Goal: Task Accomplishment & Management: Manage account settings

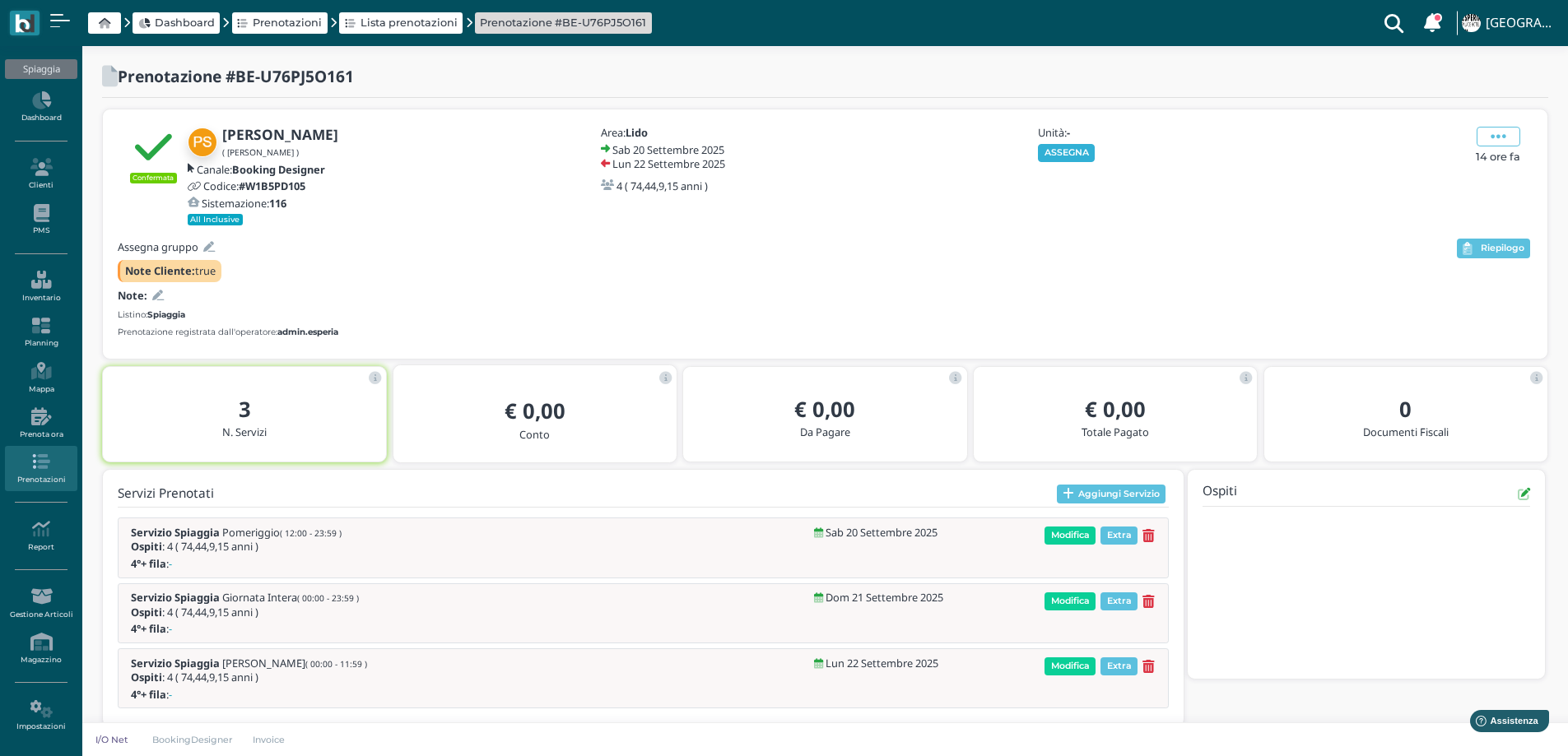
click at [1075, 146] on button "ASSEGNA" at bounding box center [1066, 153] width 57 height 18
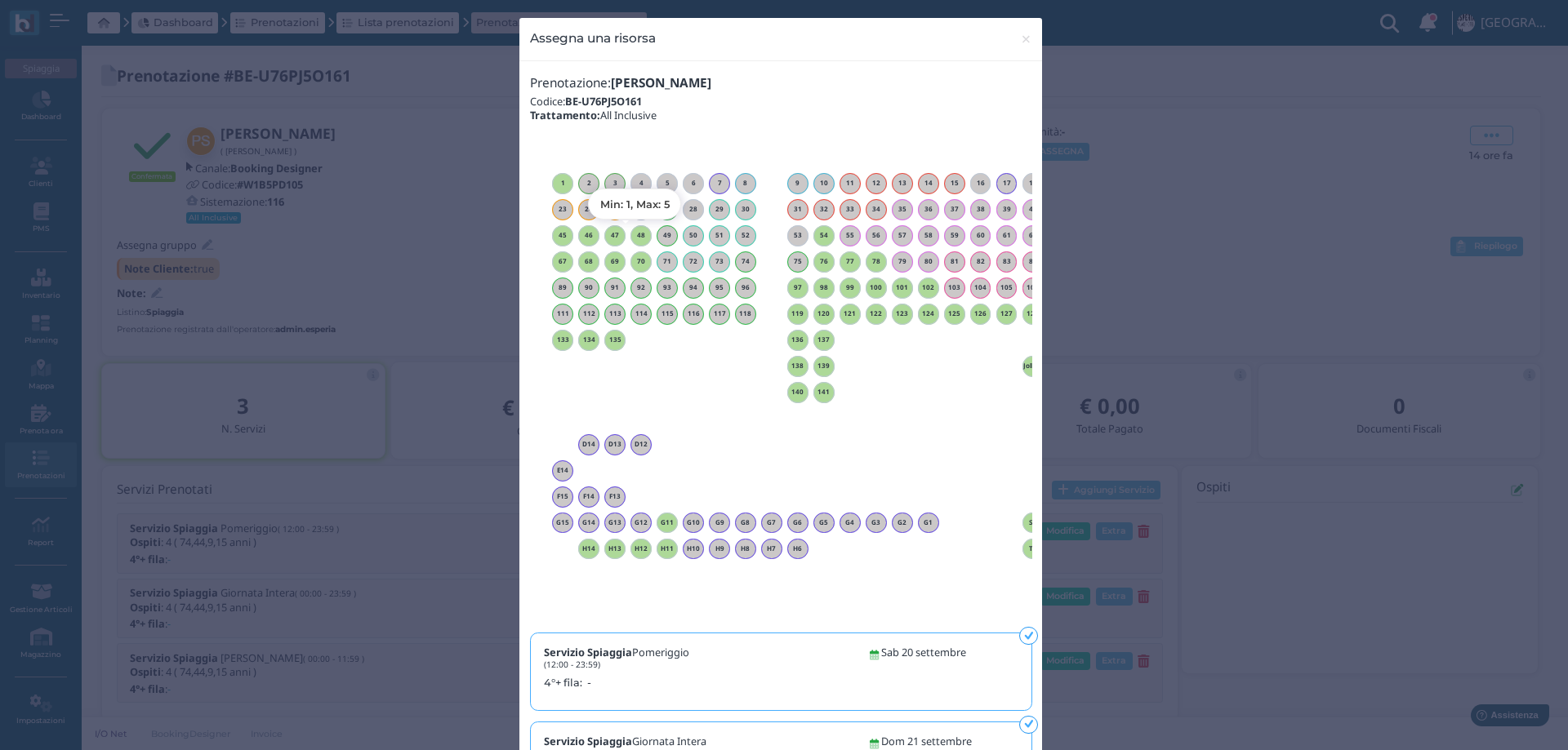
click at [631, 237] on h6 "48" at bounding box center [641, 235] width 21 height 7
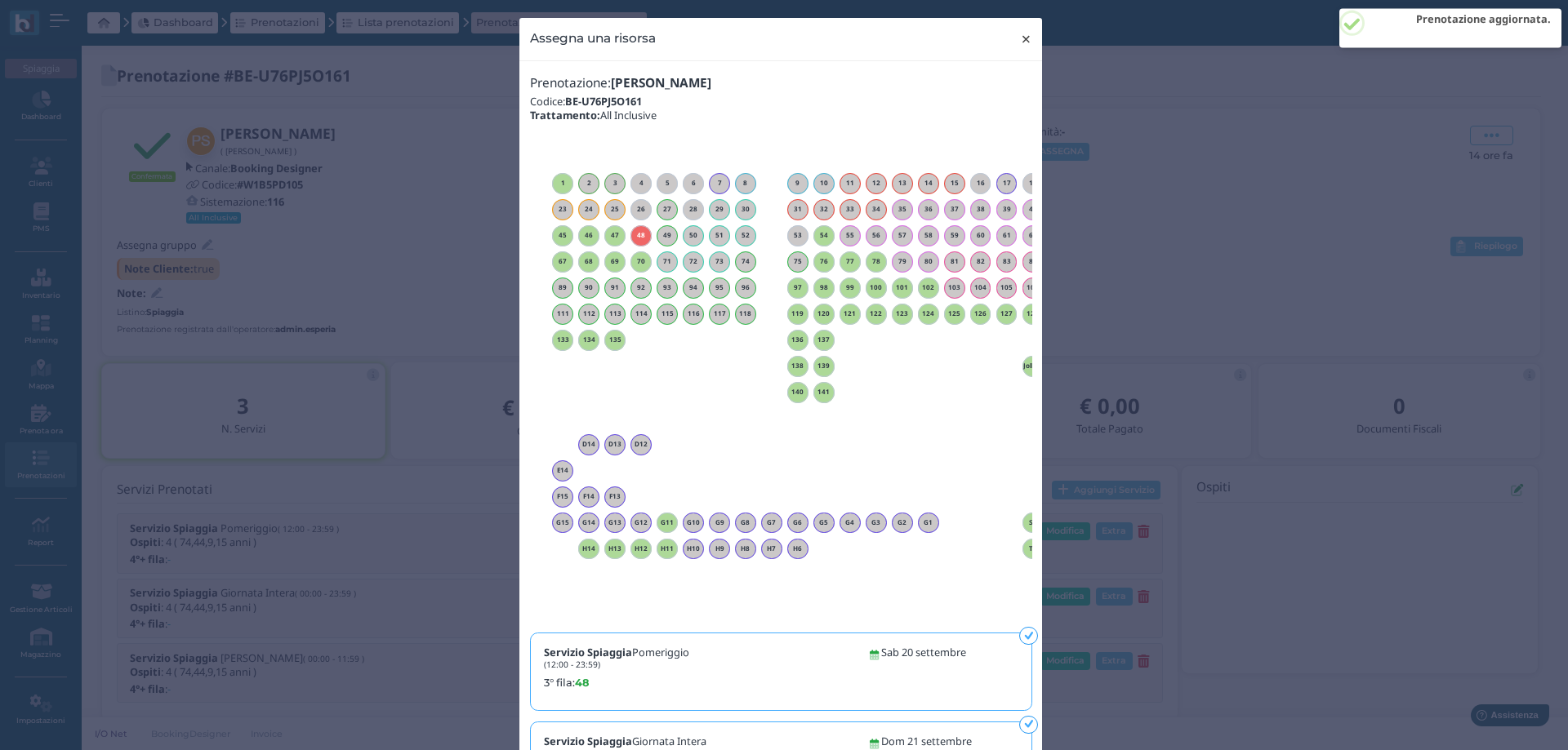
click at [1020, 42] on span "×" at bounding box center [1026, 38] width 12 height 21
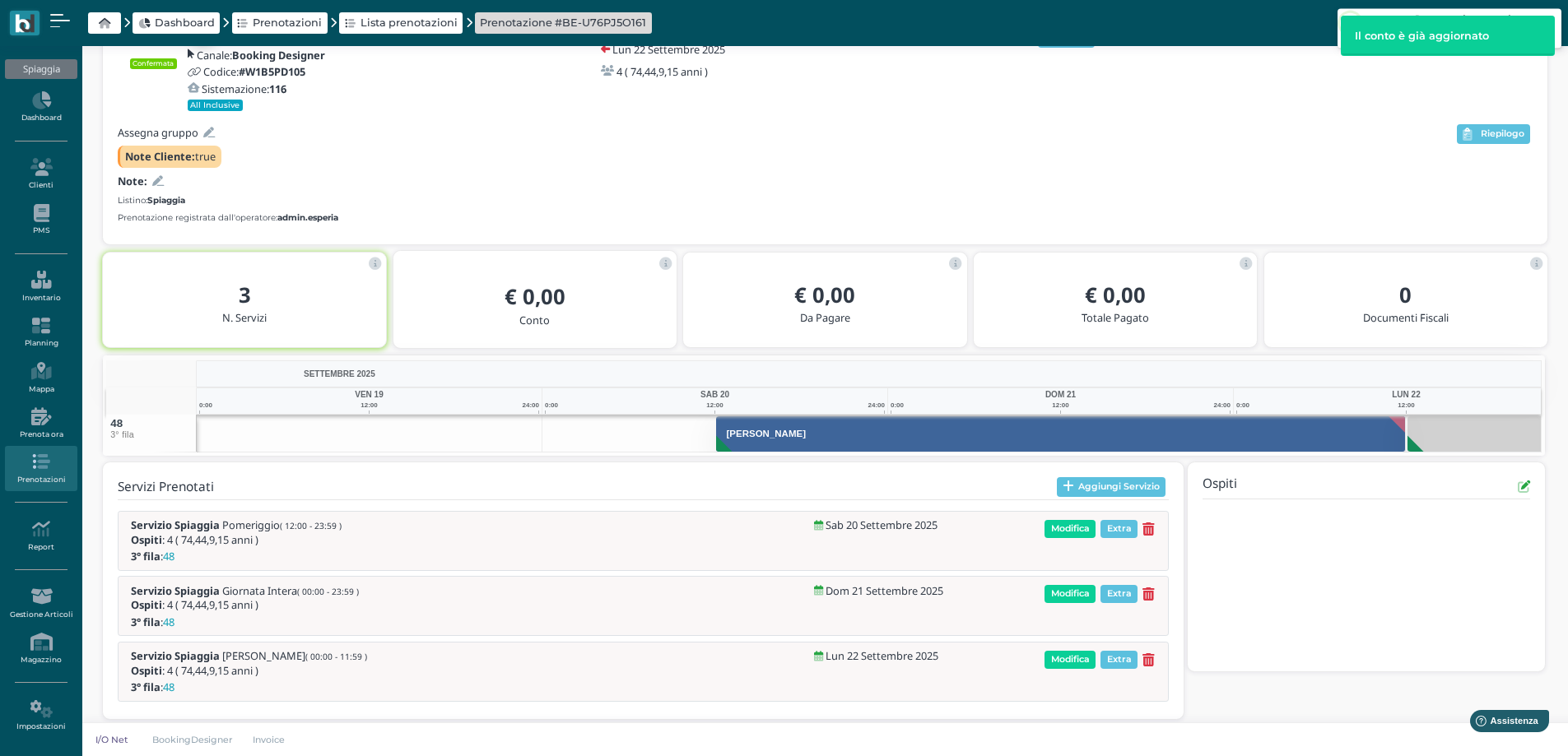
click at [155, 301] on div "Confermata Pietrangelo Sabrina ( Domenico Sibillano ) Canale: Booking Designer …" at bounding box center [825, 360] width 1446 height 731
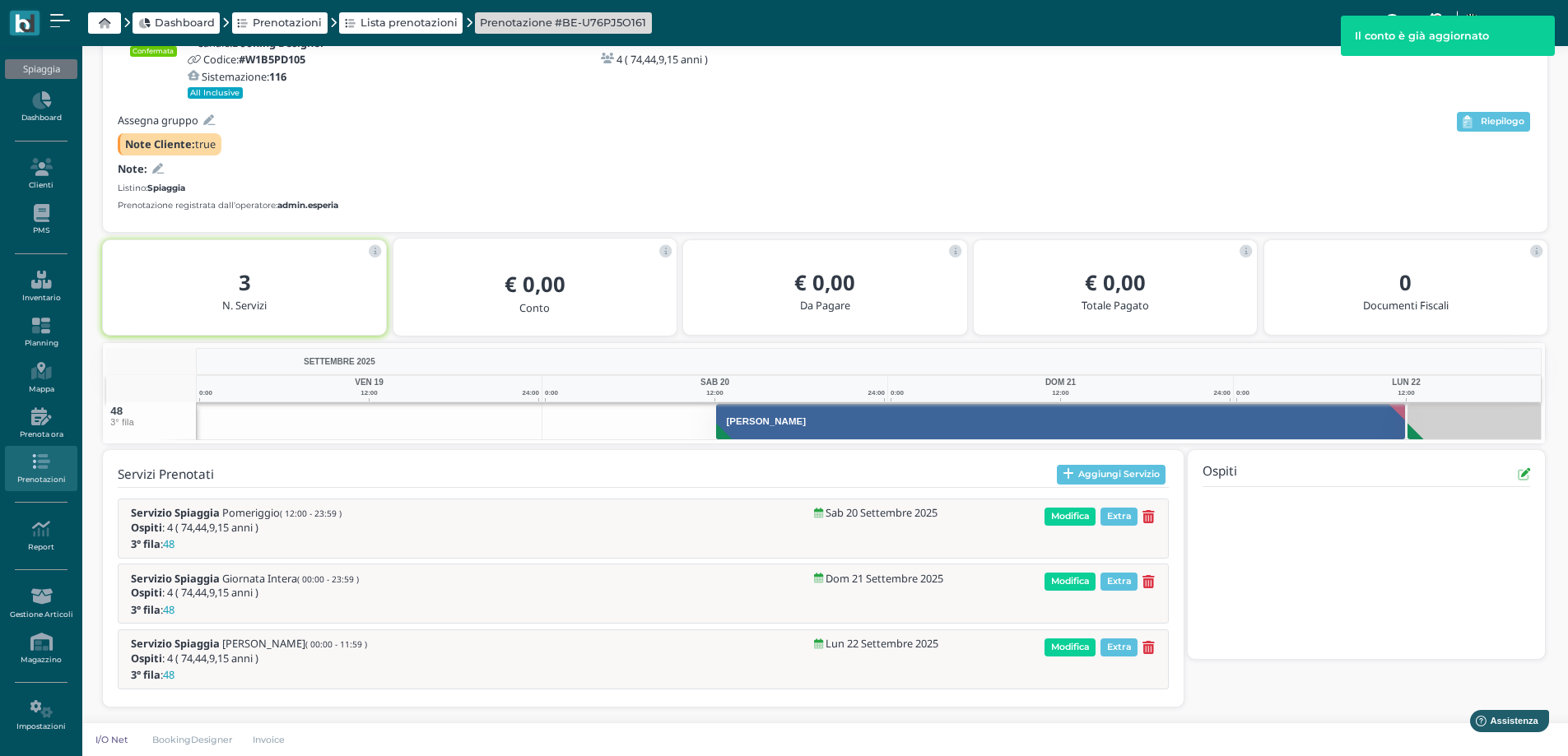
click at [156, 169] on icon at bounding box center [158, 169] width 12 height 11
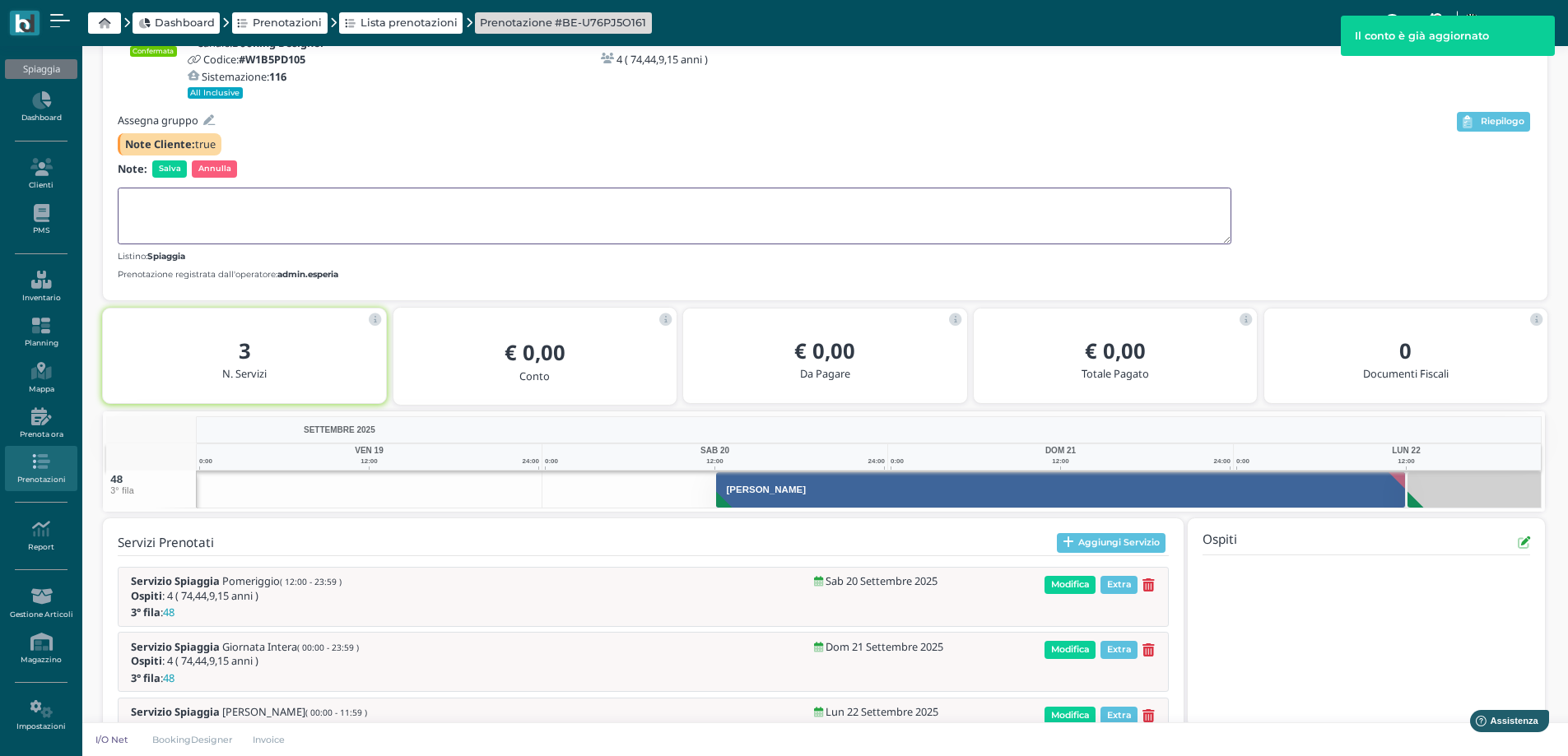
click at [170, 205] on textarea at bounding box center [674, 216] width 1113 height 57
type textarea "CON GUERRA"
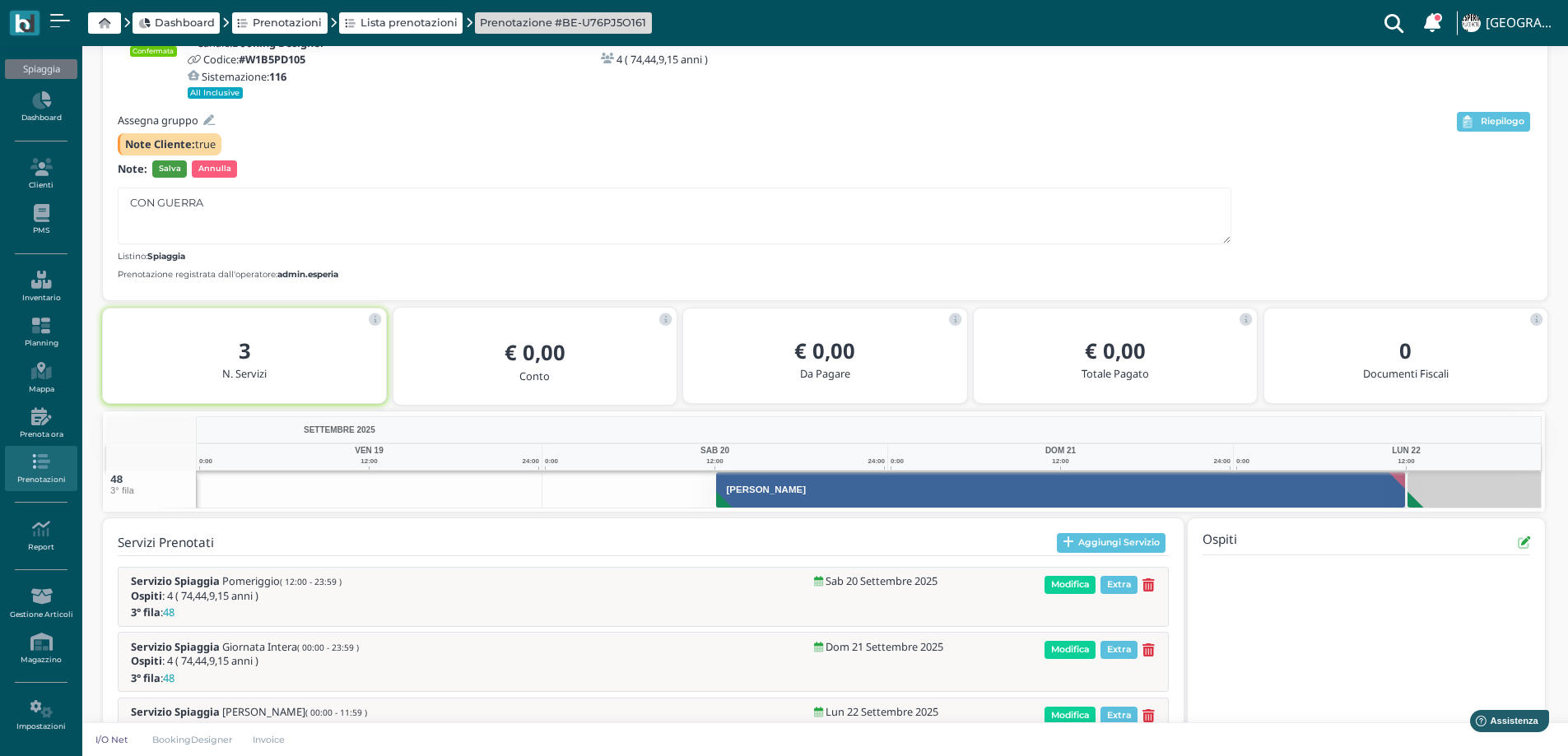
click at [170, 169] on span "Salva" at bounding box center [170, 169] width 35 height 17
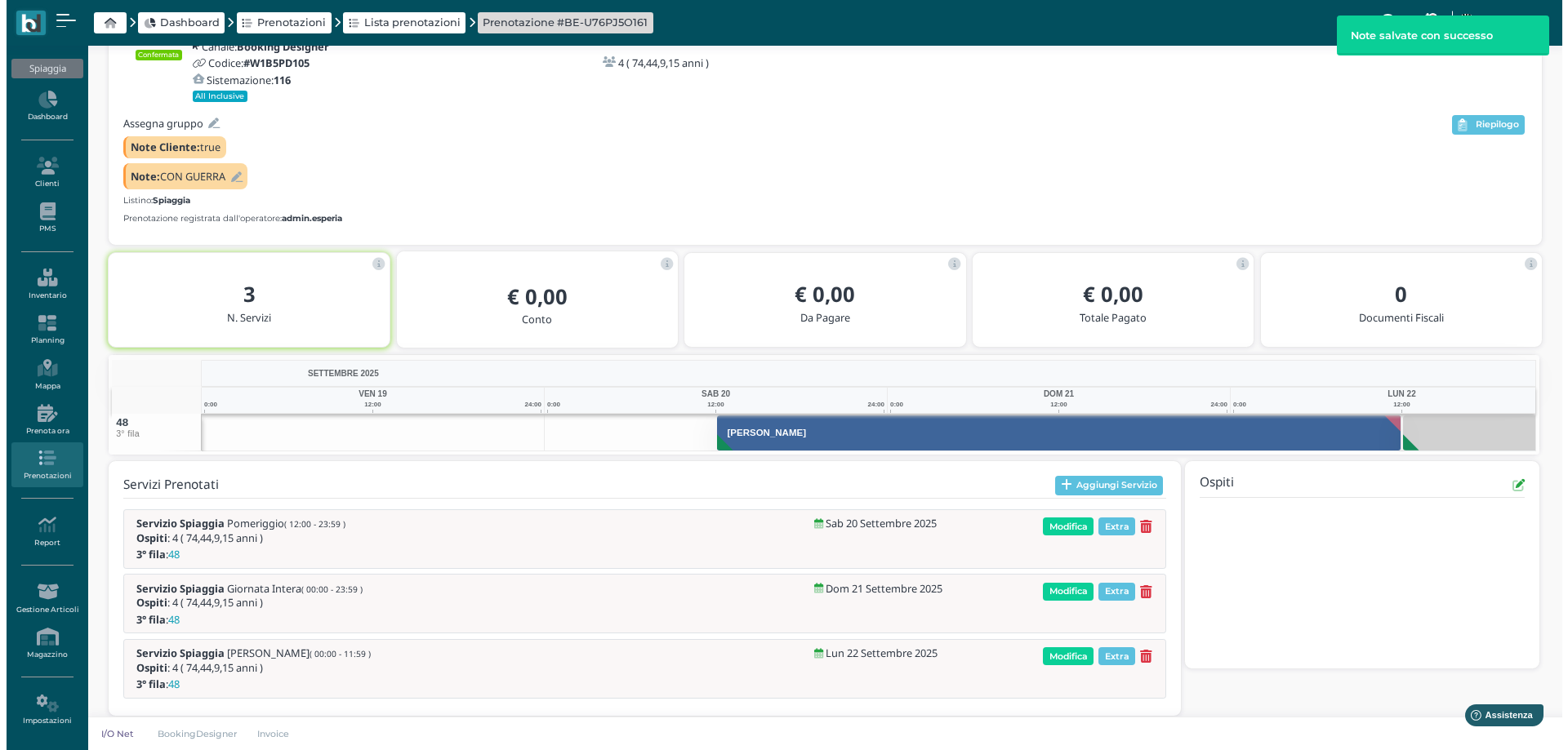
scroll to position [137, 0]
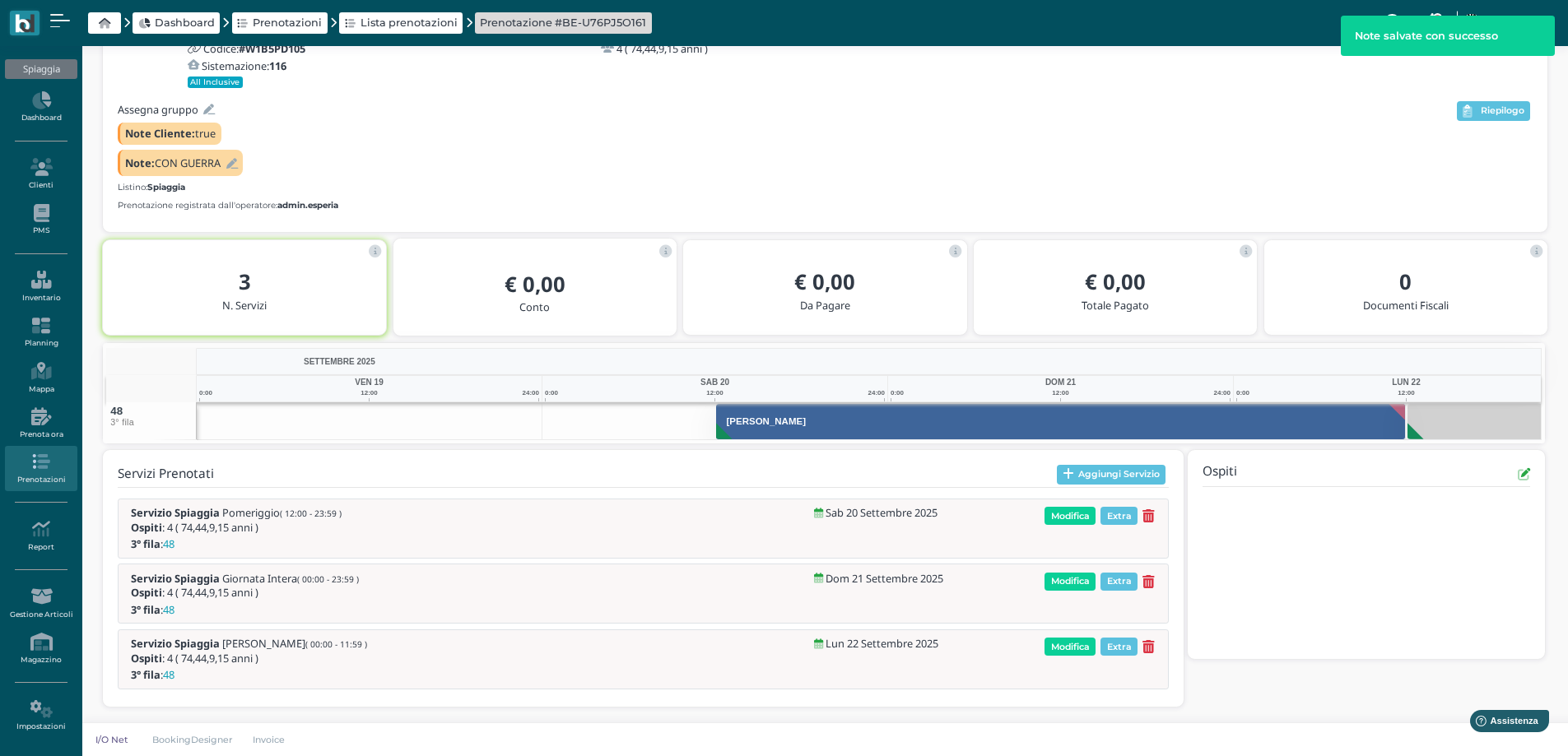
click at [207, 106] on icon at bounding box center [209, 110] width 12 height 11
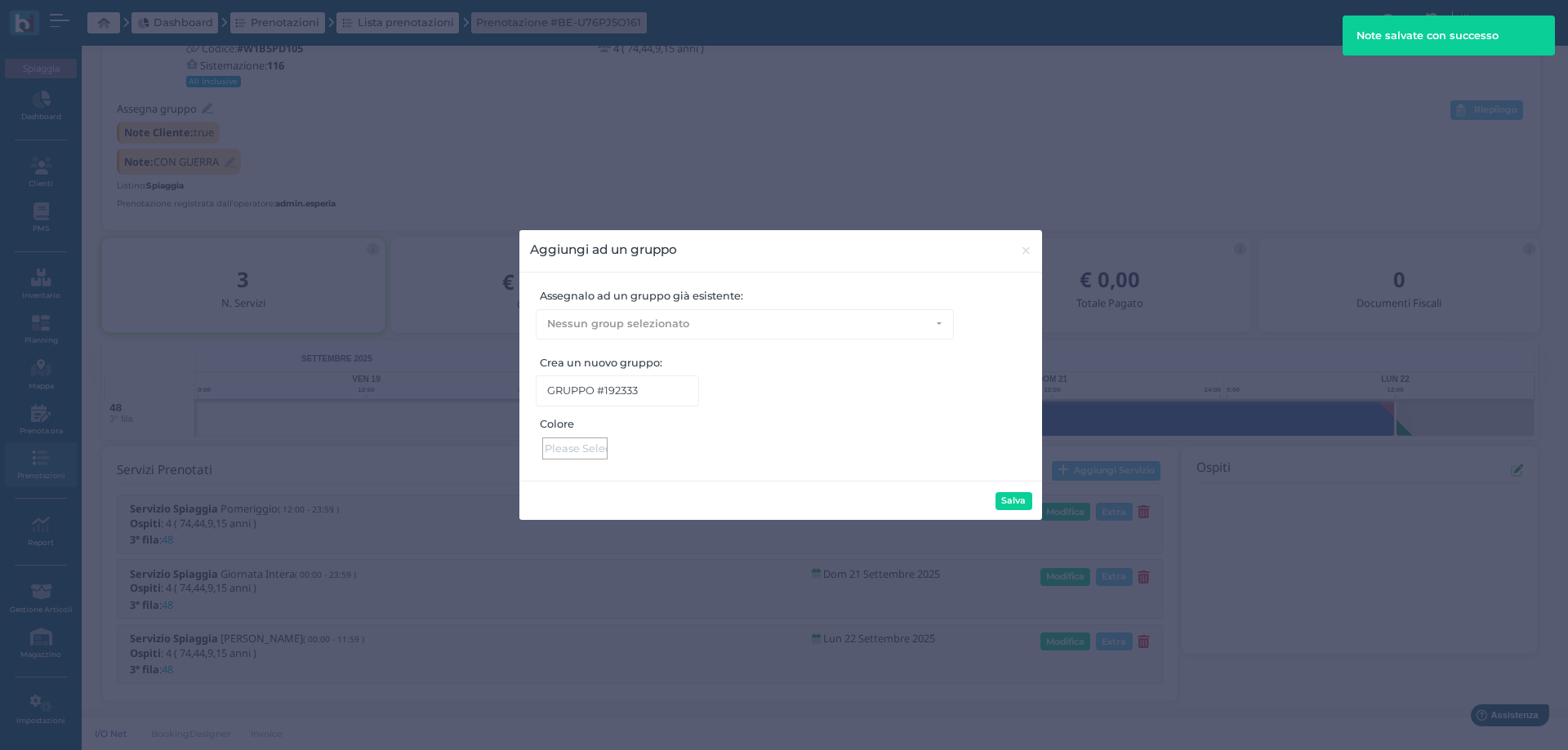
click at [572, 450] on div at bounding box center [575, 448] width 66 height 22
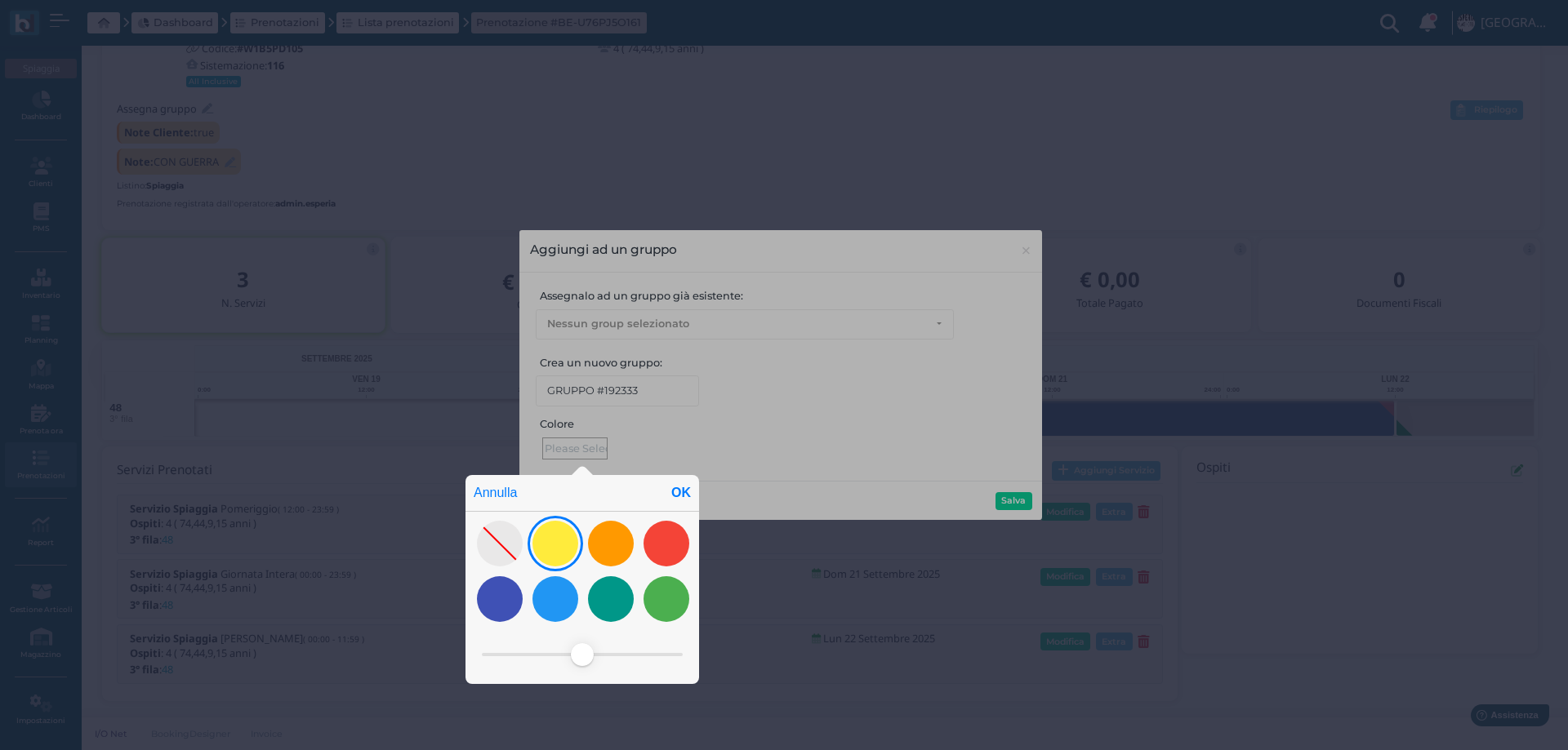
drag, startPoint x: 565, startPoint y: 537, endPoint x: 603, endPoint y: 525, distance: 39.8
click at [569, 536] on div at bounding box center [555, 544] width 46 height 46
click at [677, 489] on div "OK" at bounding box center [680, 492] width 36 height 36
type input "#ffeb3c"
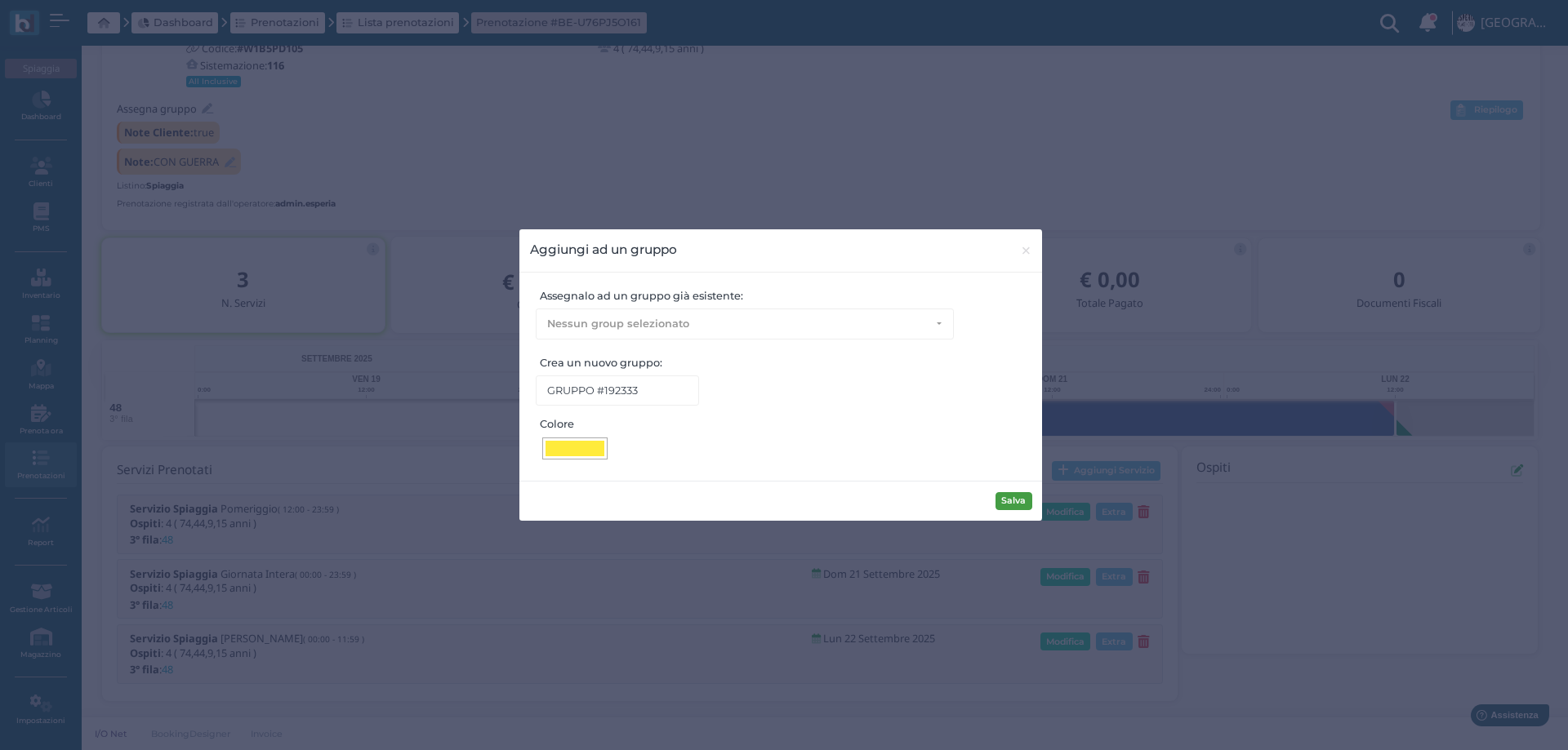
click at [1018, 498] on button "Salva" at bounding box center [1014, 501] width 36 height 18
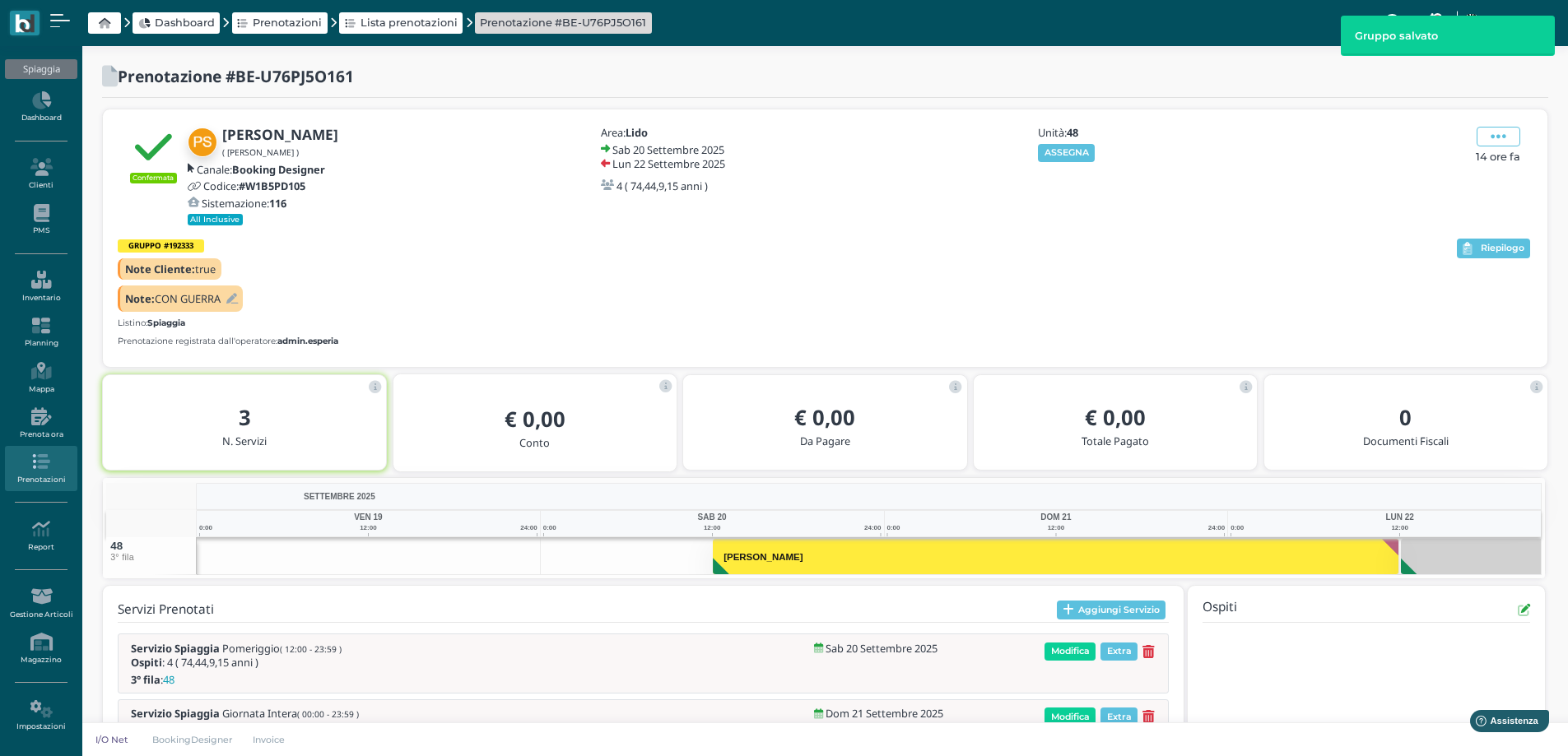
scroll to position [136, 0]
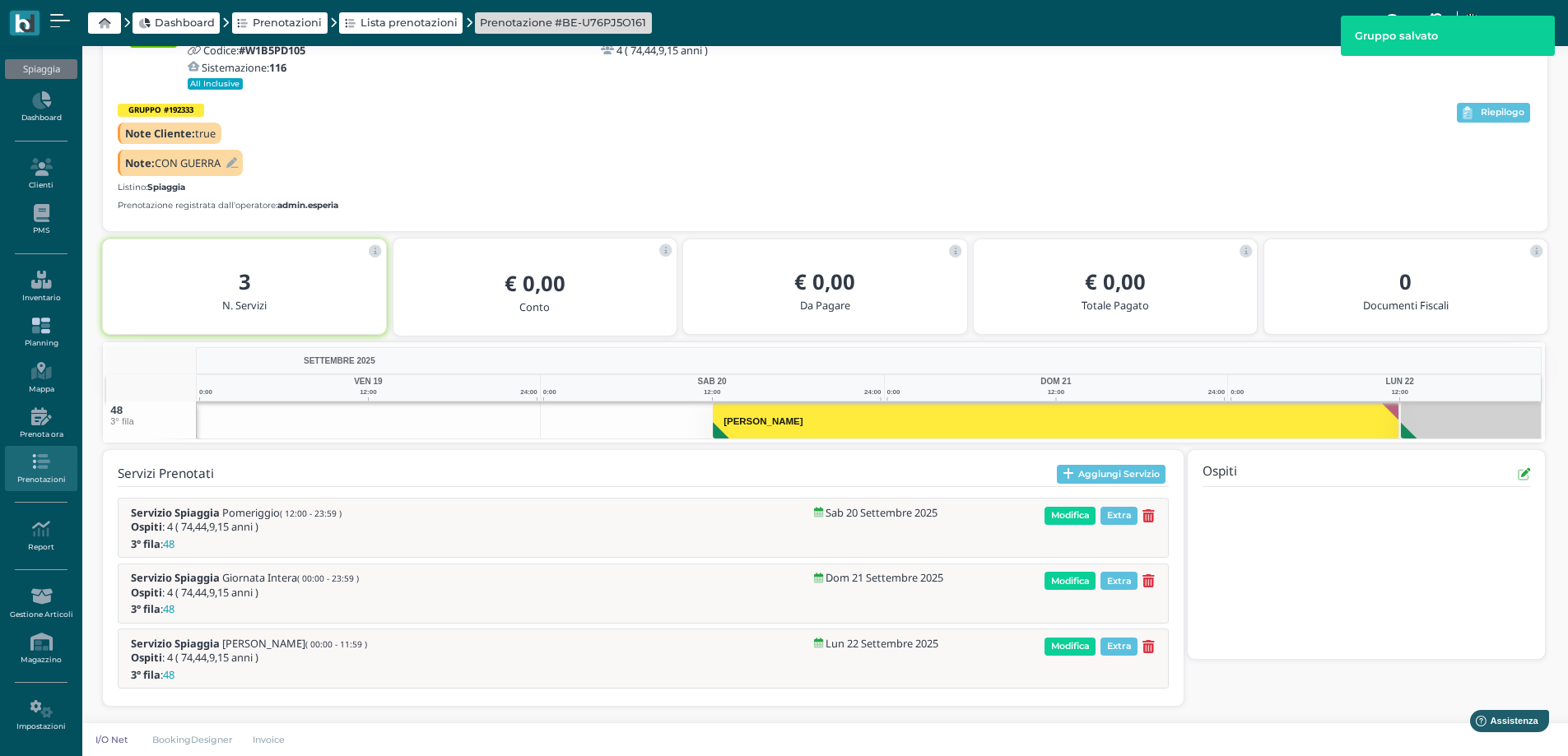
click at [43, 332] on icon at bounding box center [40, 326] width 72 height 18
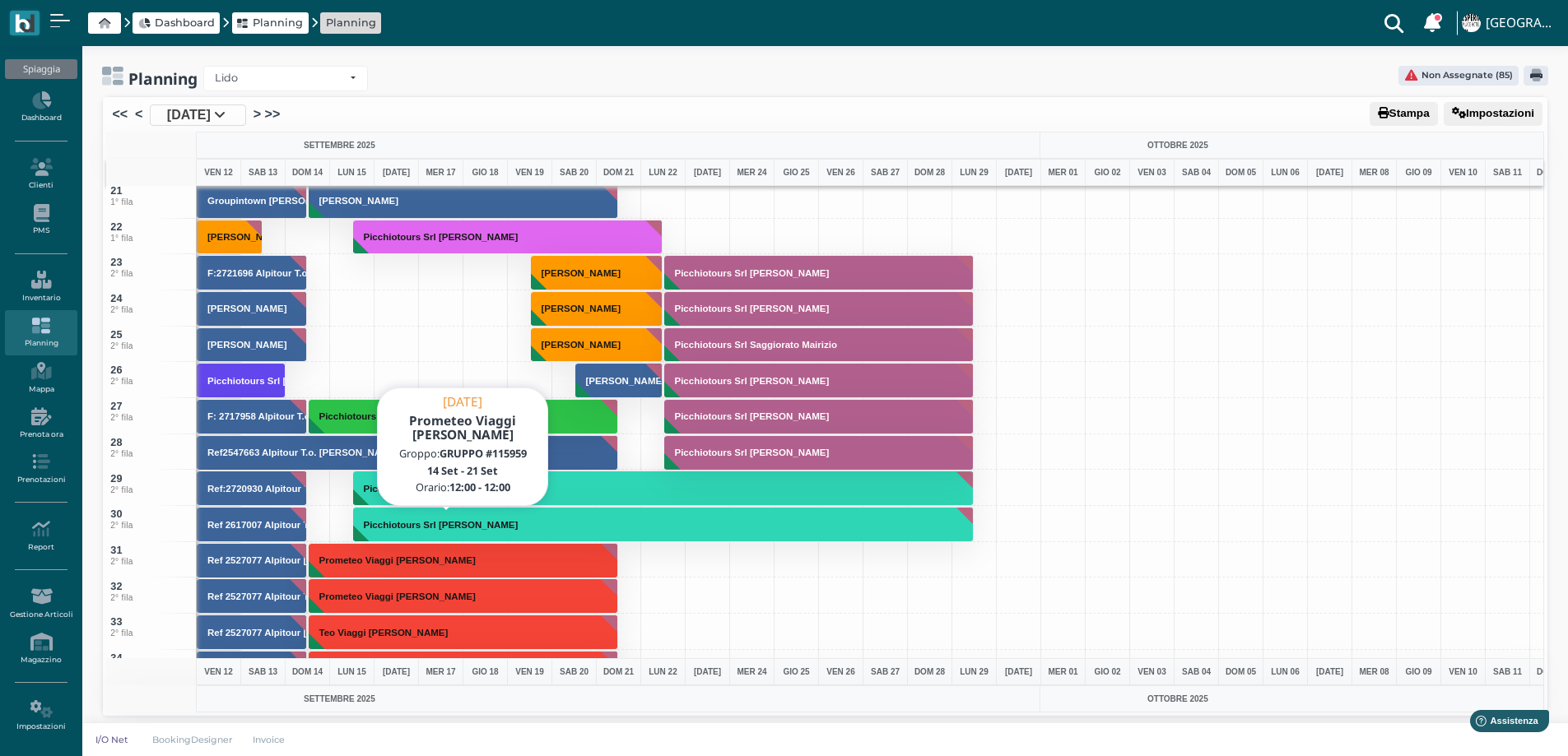
scroll to position [740, 0]
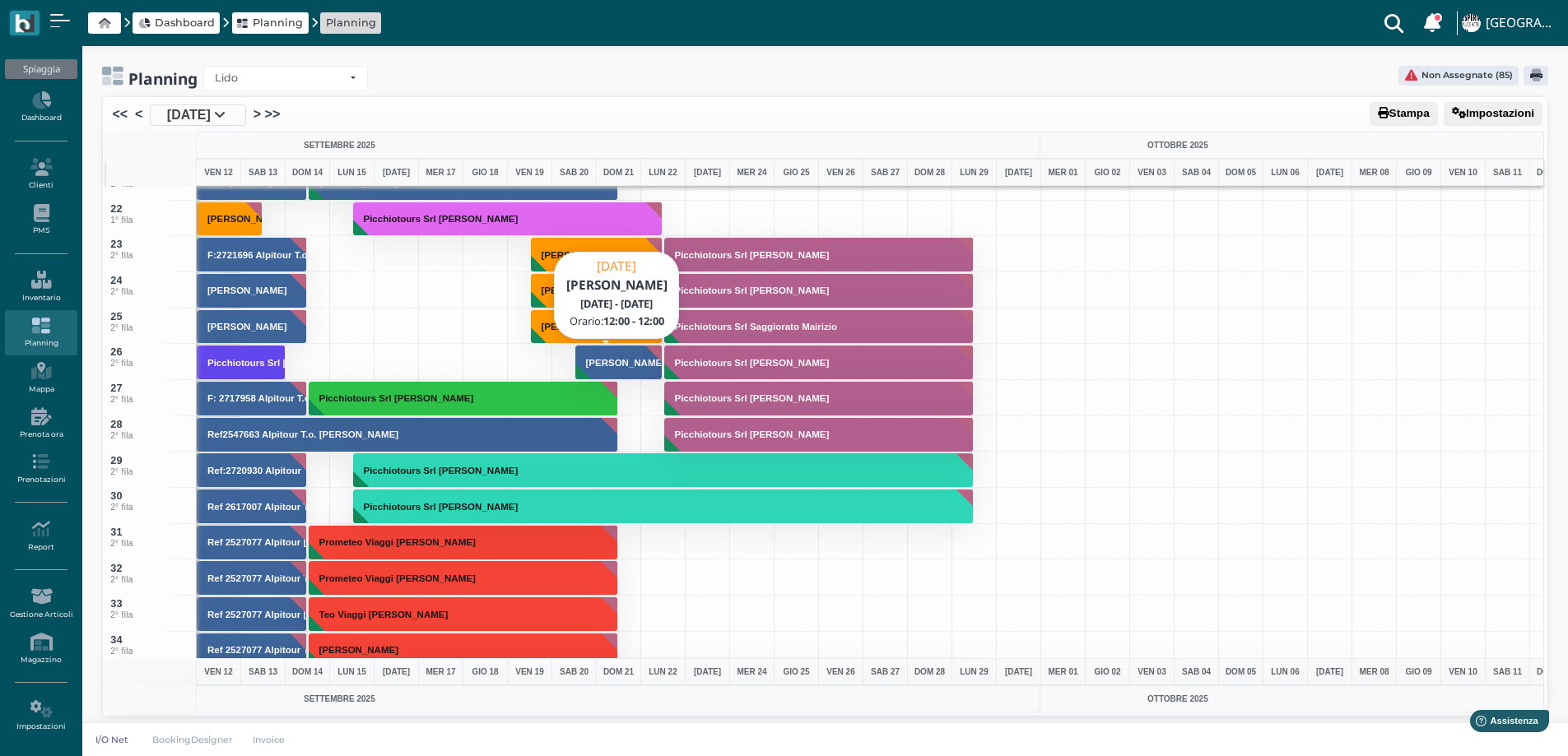
click at [611, 374] on button "[PERSON_NAME]" at bounding box center [619, 362] width 88 height 36
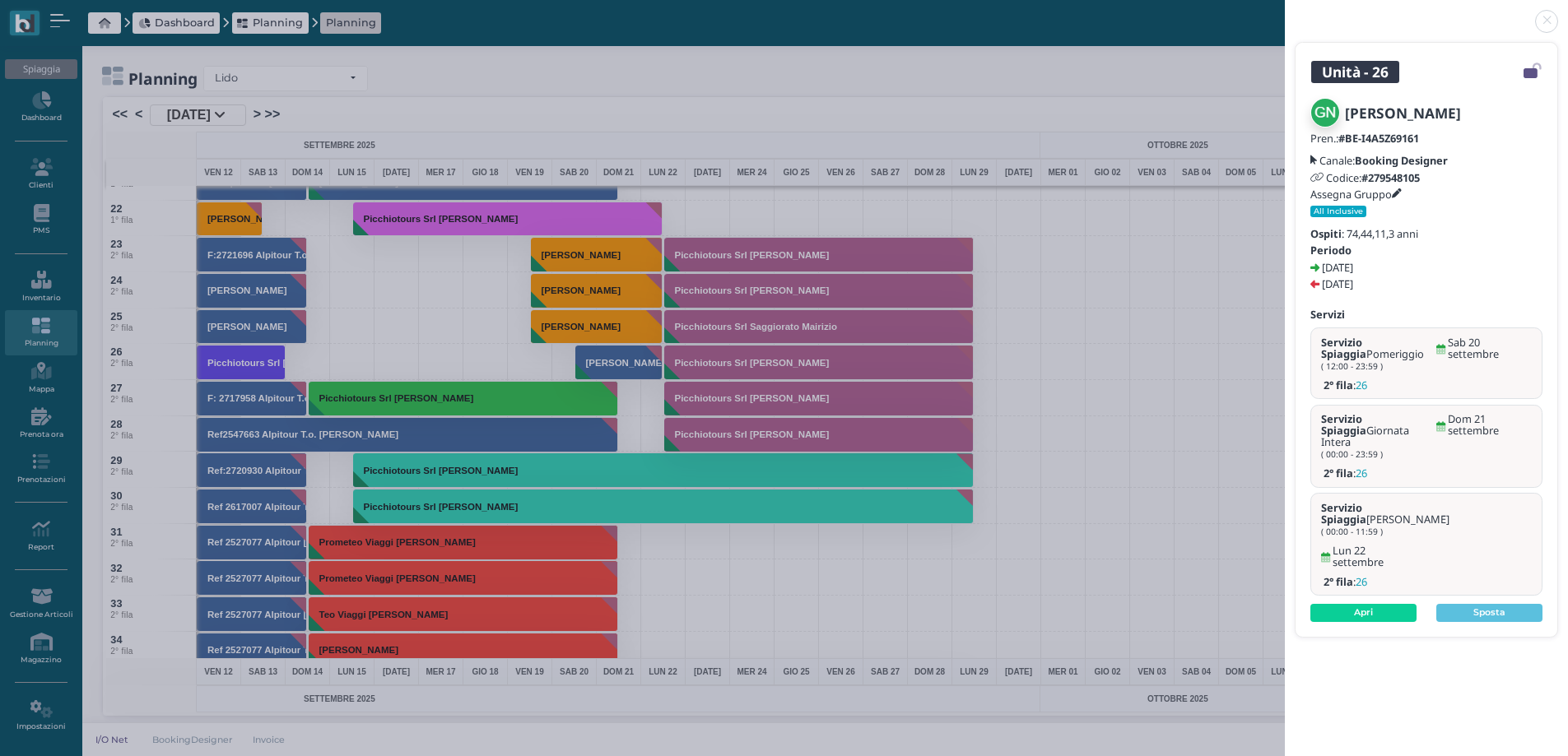
click at [1395, 195] on h5 "Assegna Gruppo" at bounding box center [1355, 194] width 91 height 12
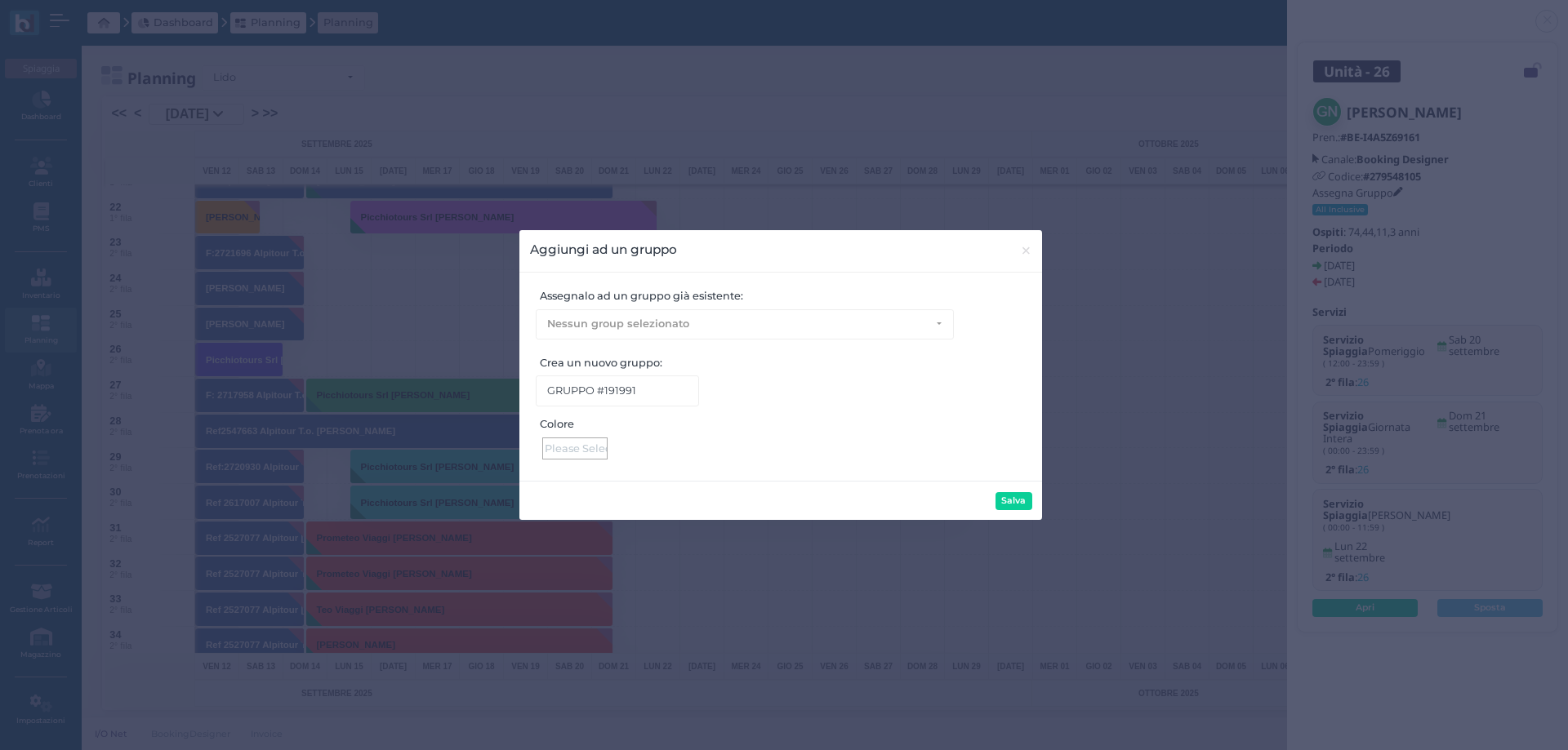
click at [594, 456] on div at bounding box center [575, 448] width 66 height 22
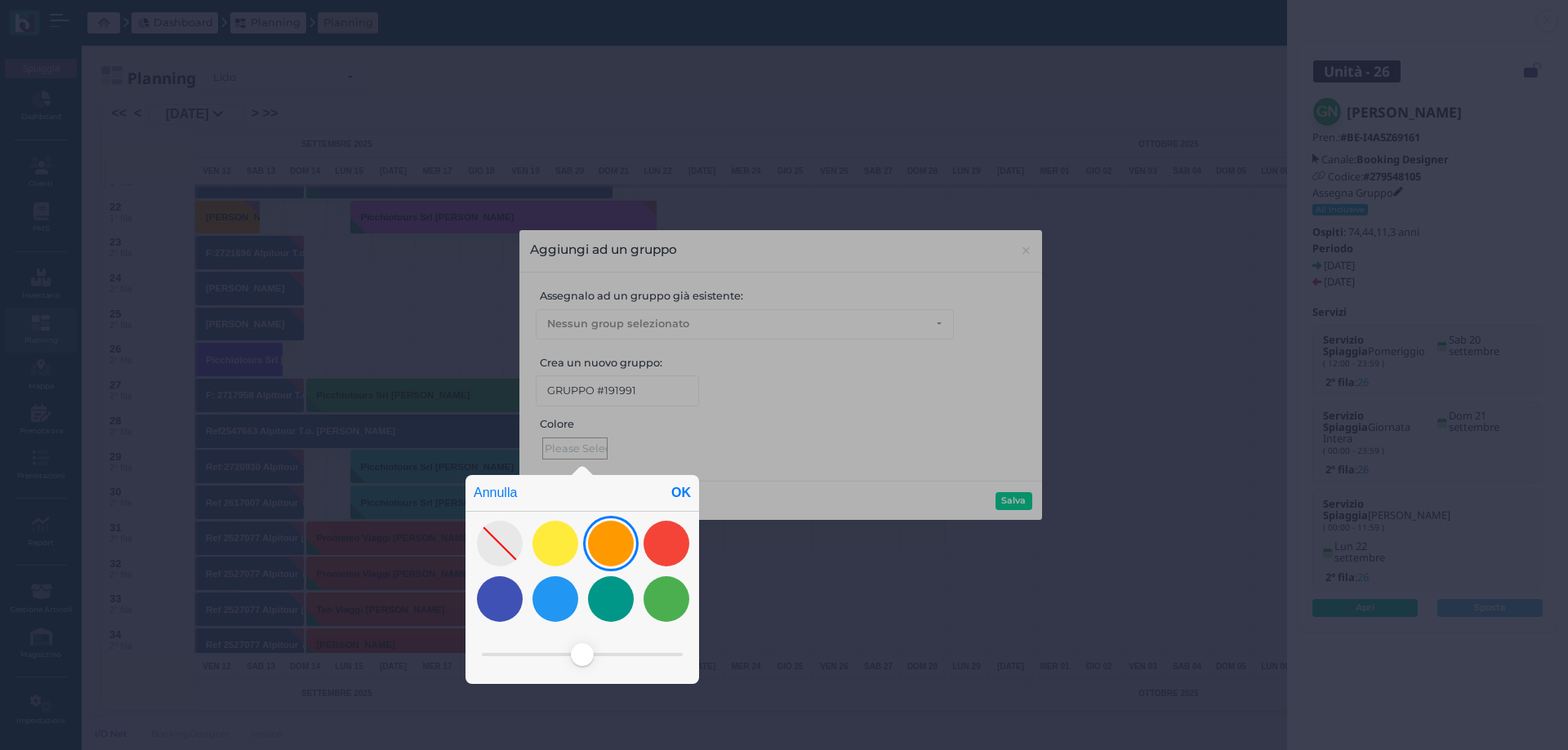
drag, startPoint x: 546, startPoint y: 549, endPoint x: 593, endPoint y: 524, distance: 53.2
click at [548, 546] on div at bounding box center [555, 544] width 46 height 46
drag, startPoint x: 681, startPoint y: 495, endPoint x: 934, endPoint y: 476, distance: 253.7
click at [686, 495] on div "OK" at bounding box center [680, 492] width 36 height 36
type input "#ffeb3c"
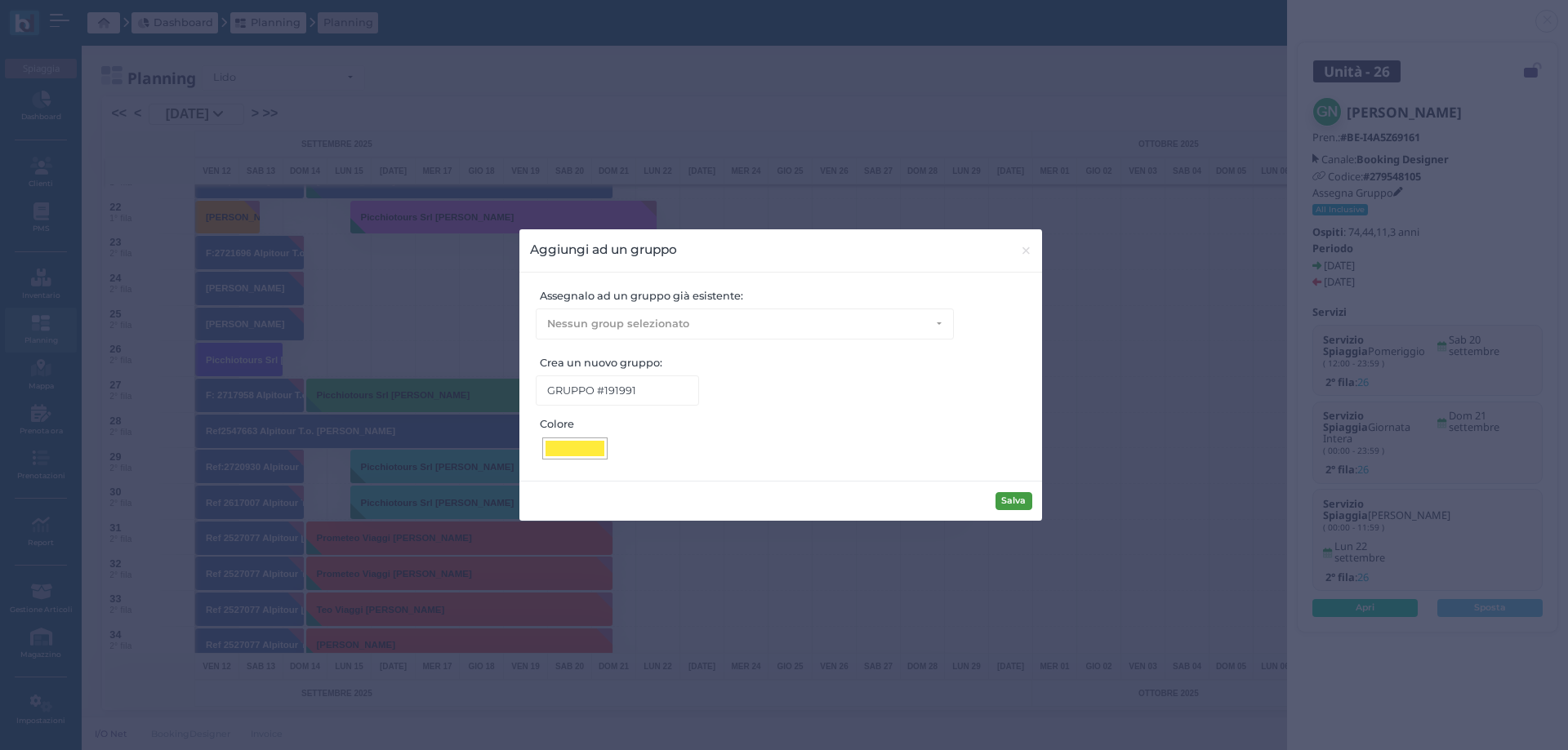
click at [1010, 499] on button "Salva" at bounding box center [1014, 501] width 36 height 18
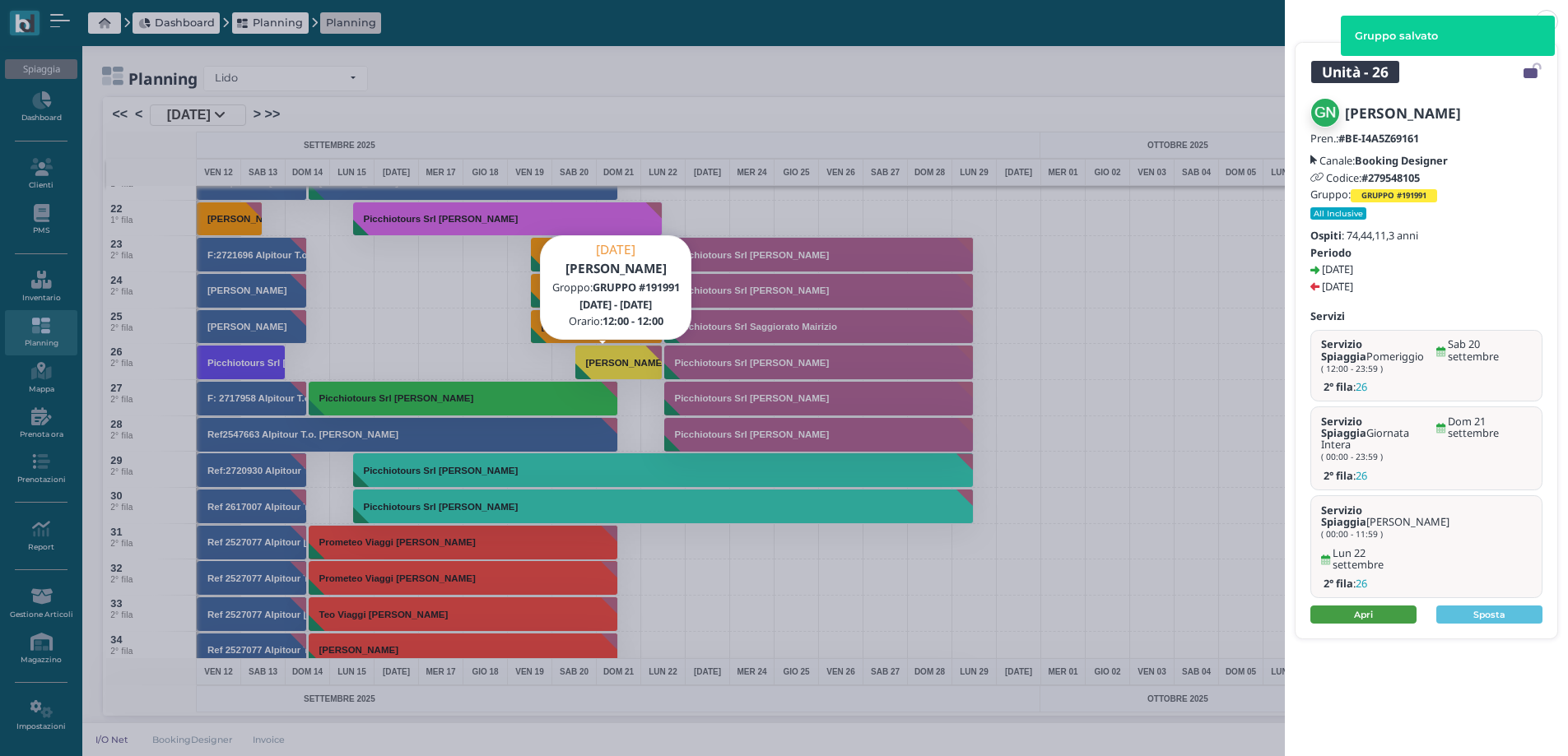
click at [1354, 605] on link "Apri" at bounding box center [1363, 615] width 107 height 18
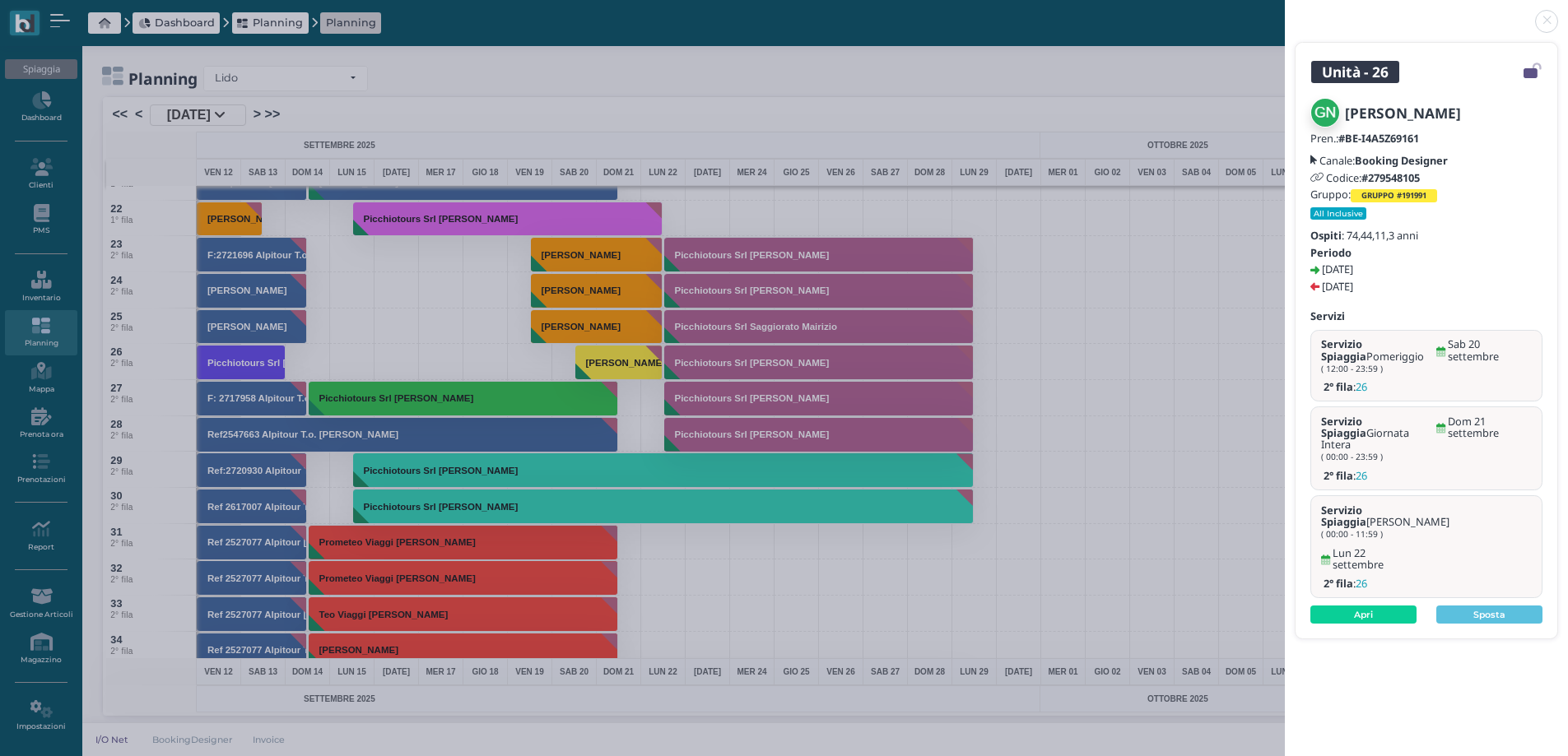
click at [1284, 12] on link at bounding box center [1284, 12] width 0 height 0
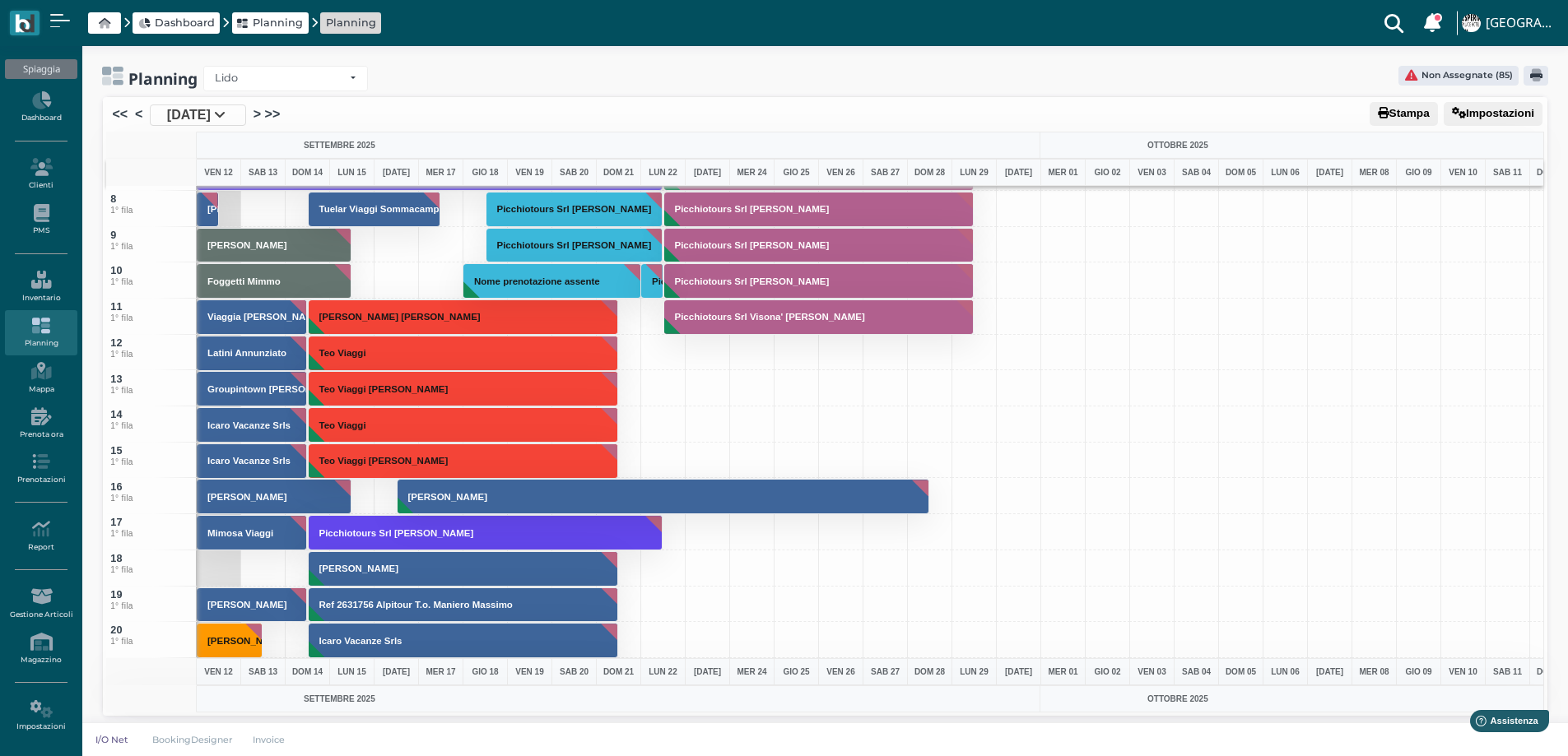
scroll to position [164, 0]
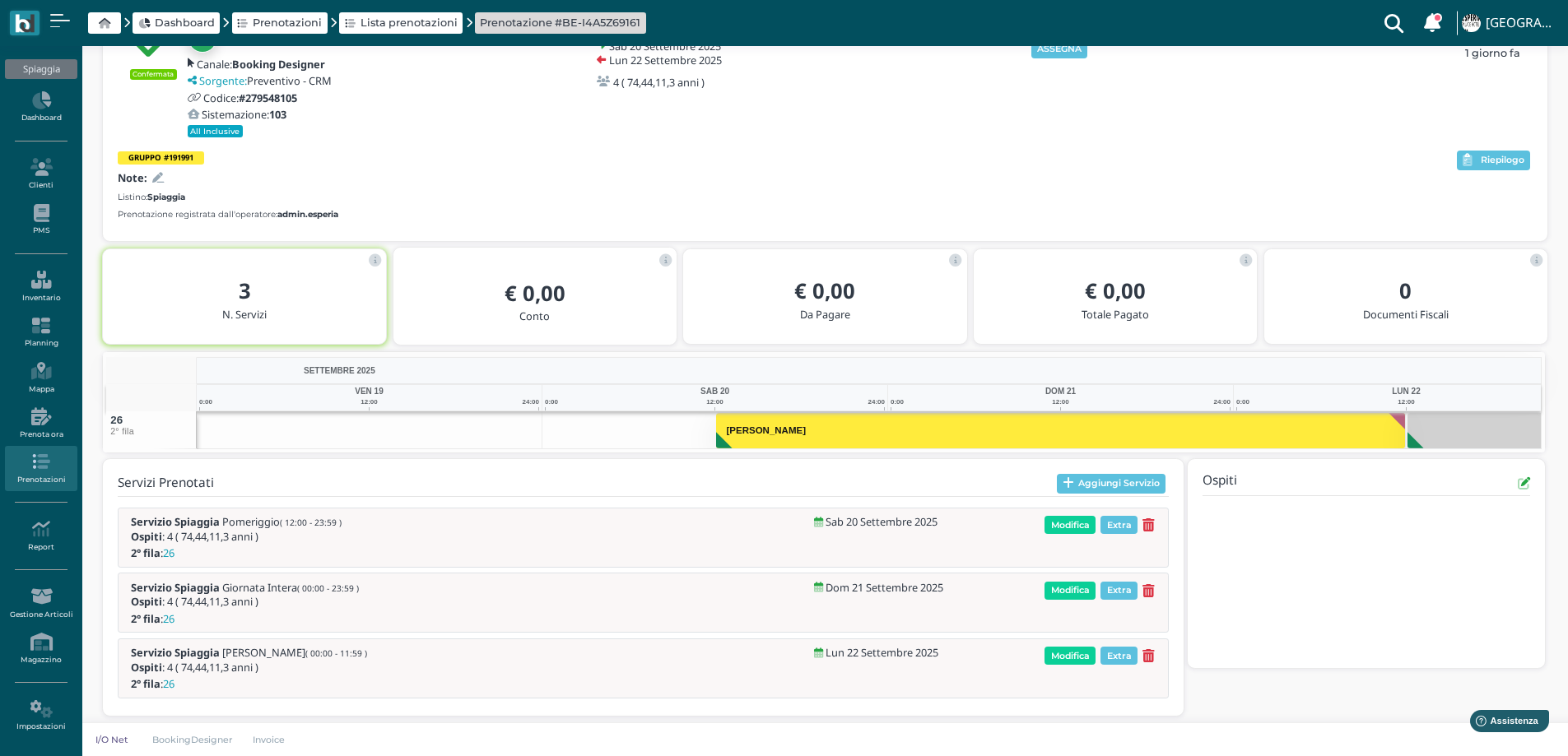
scroll to position [113, 0]
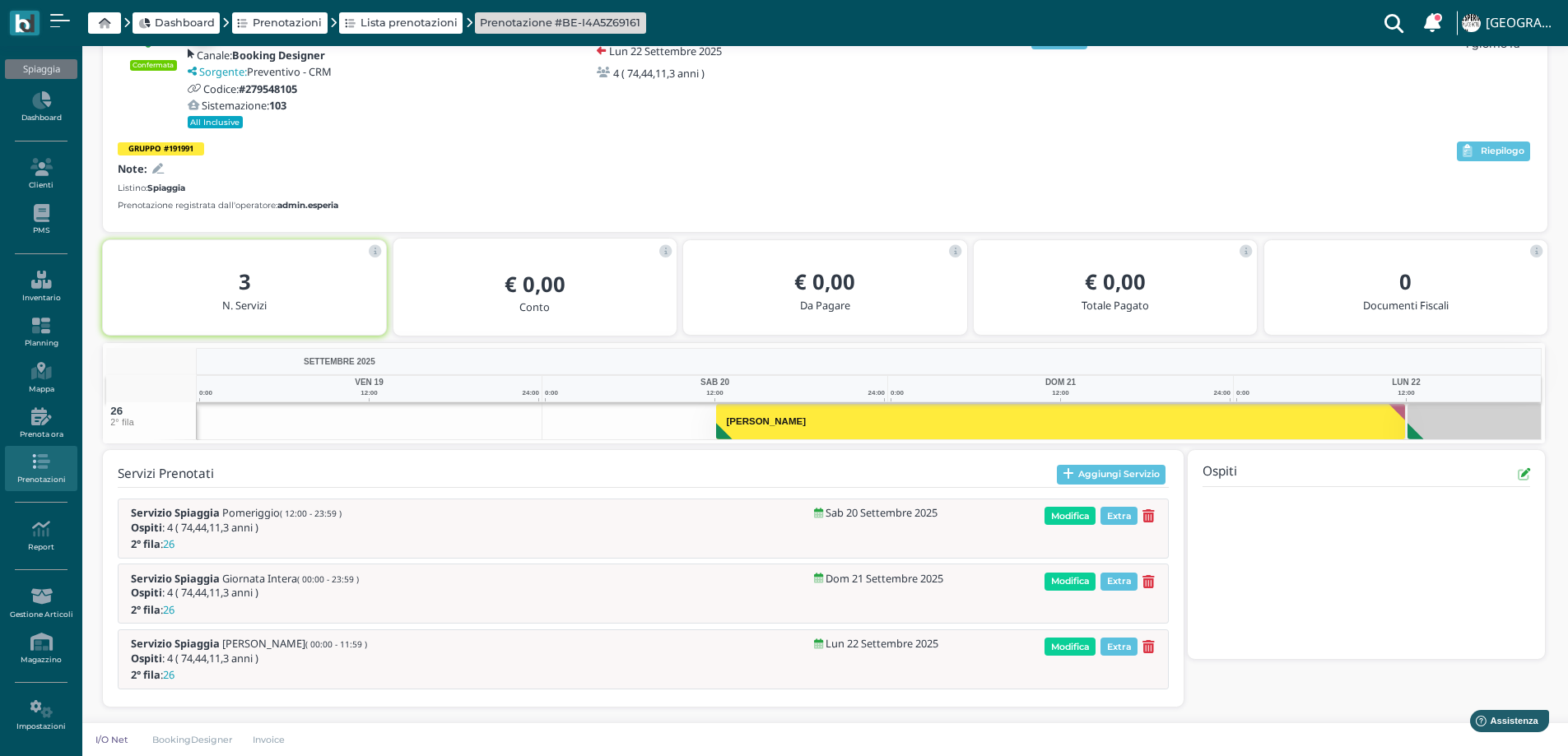
click at [160, 171] on icon at bounding box center [158, 169] width 12 height 11
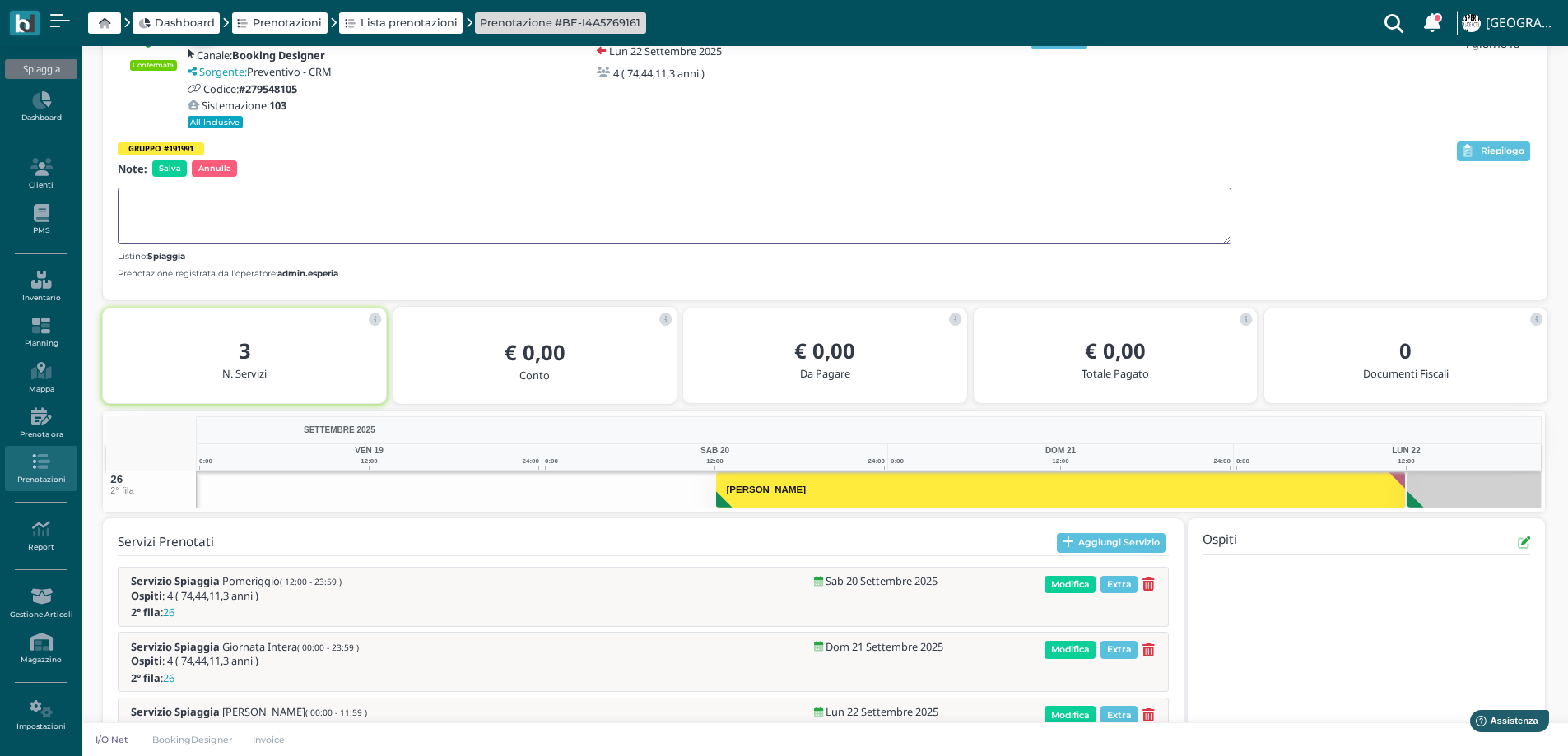
click at [168, 209] on textarea at bounding box center [674, 216] width 1113 height 57
type textarea "CON [PERSON_NAME]"
click at [166, 172] on span "Salva" at bounding box center [170, 169] width 35 height 17
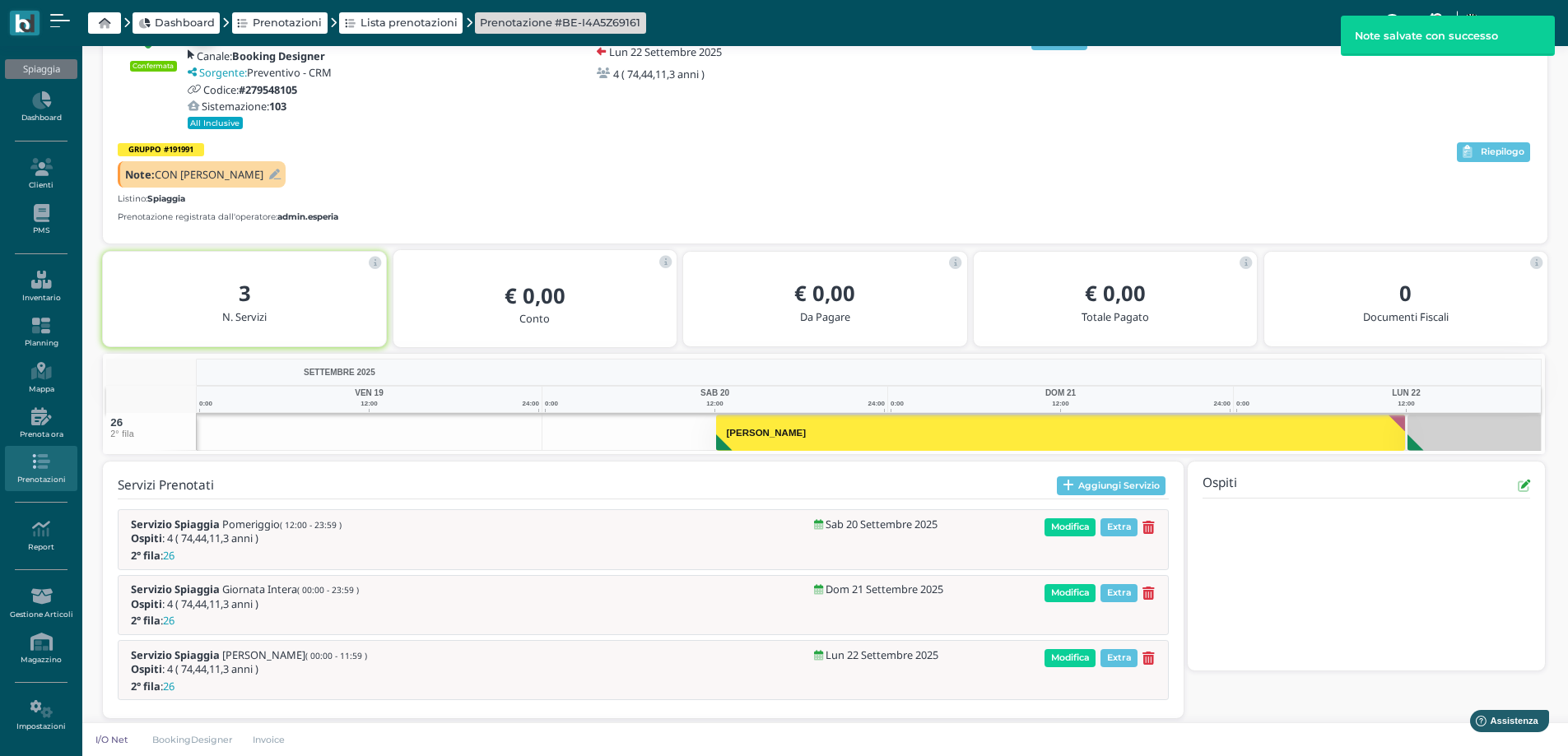
scroll to position [123, 0]
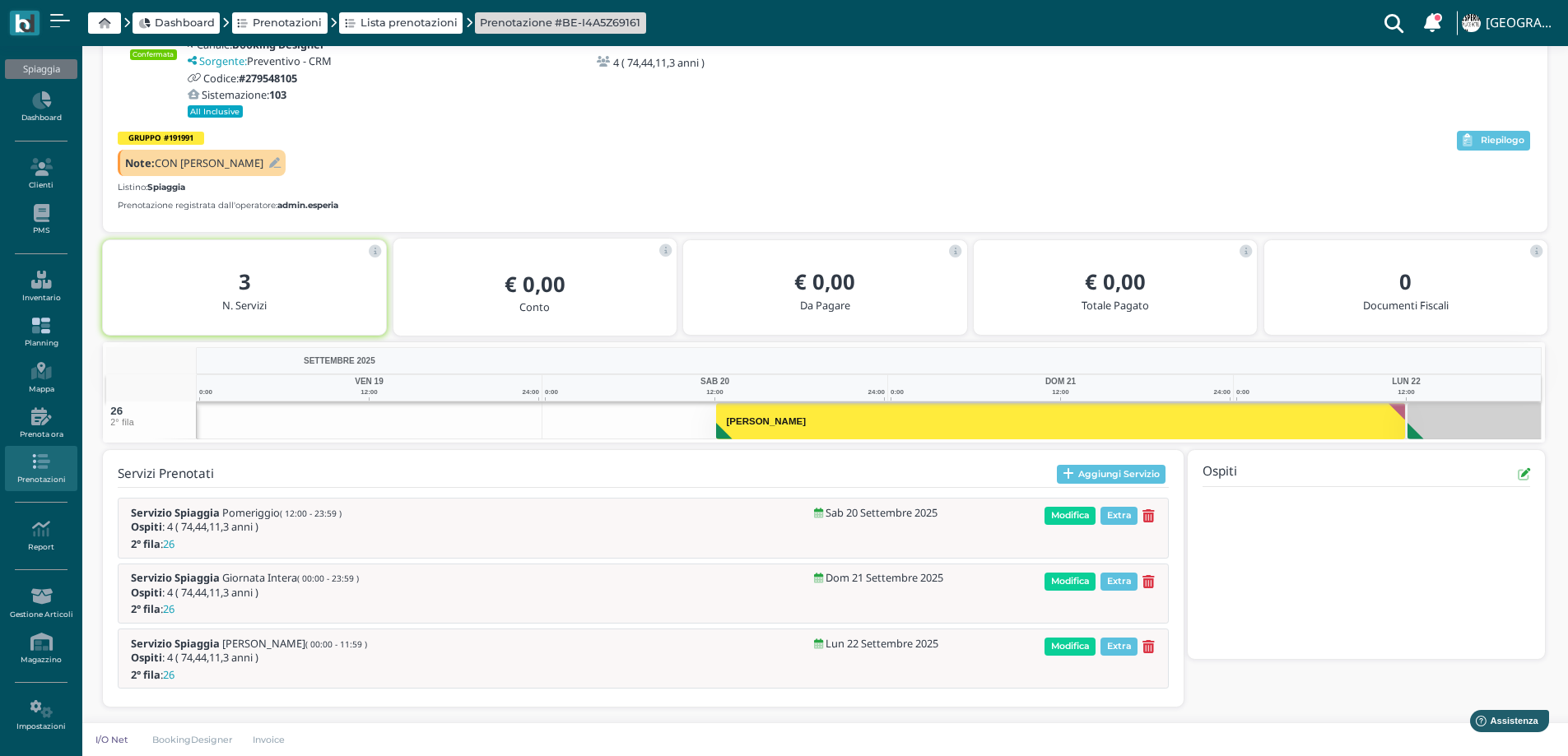
click at [36, 333] on icon at bounding box center [40, 326] width 72 height 18
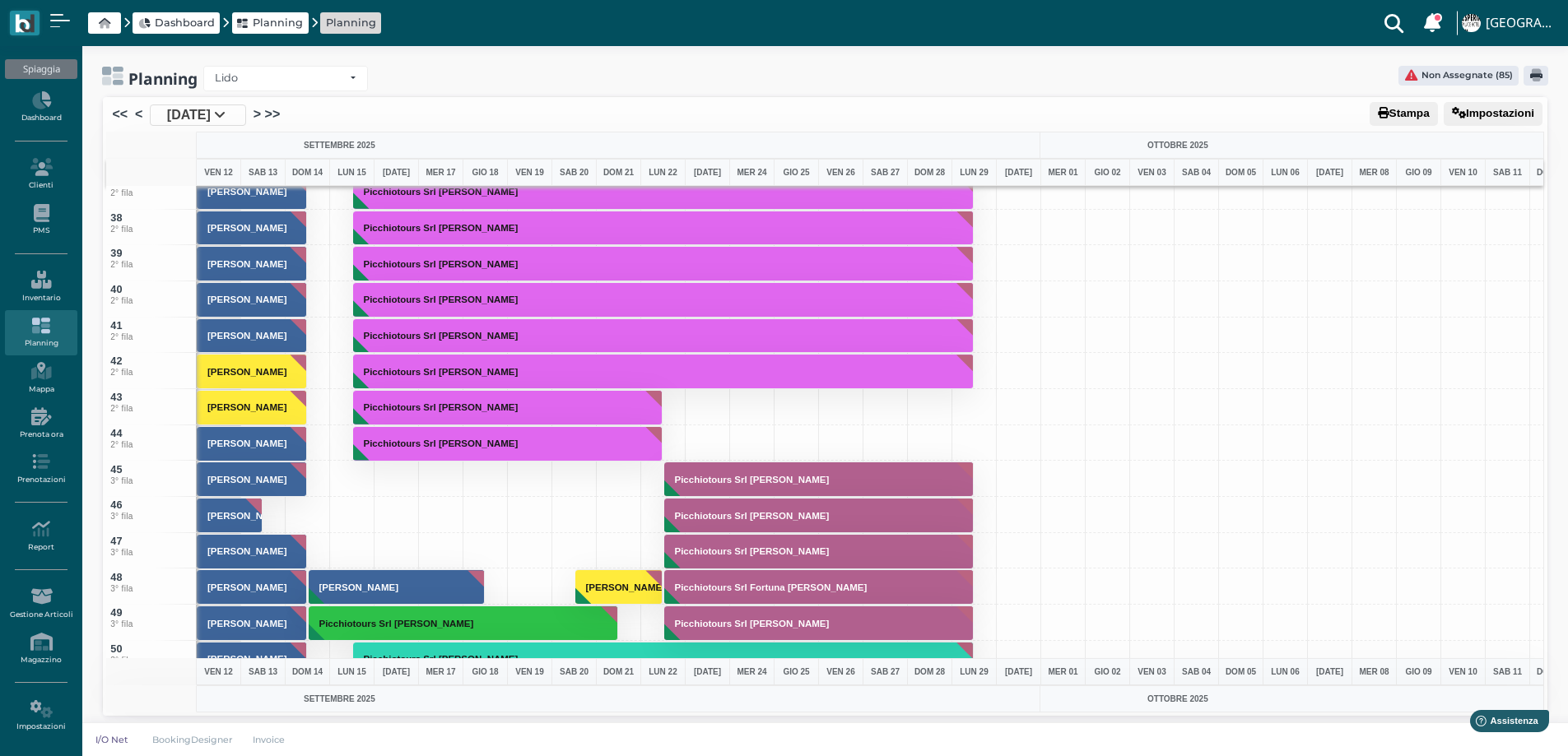
scroll to position [1316, 0]
